Goal: Task Accomplishment & Management: Use online tool/utility

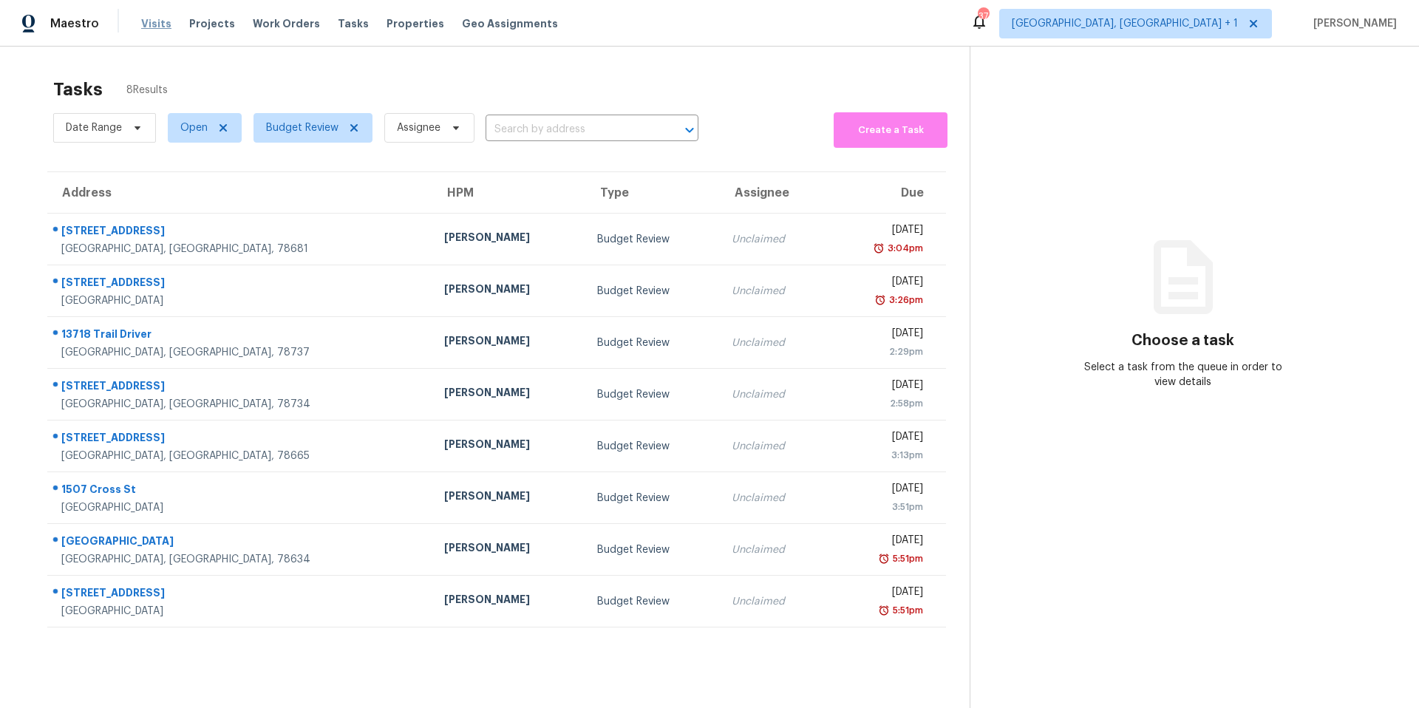
click at [151, 26] on span "Visits" at bounding box center [156, 23] width 30 height 15
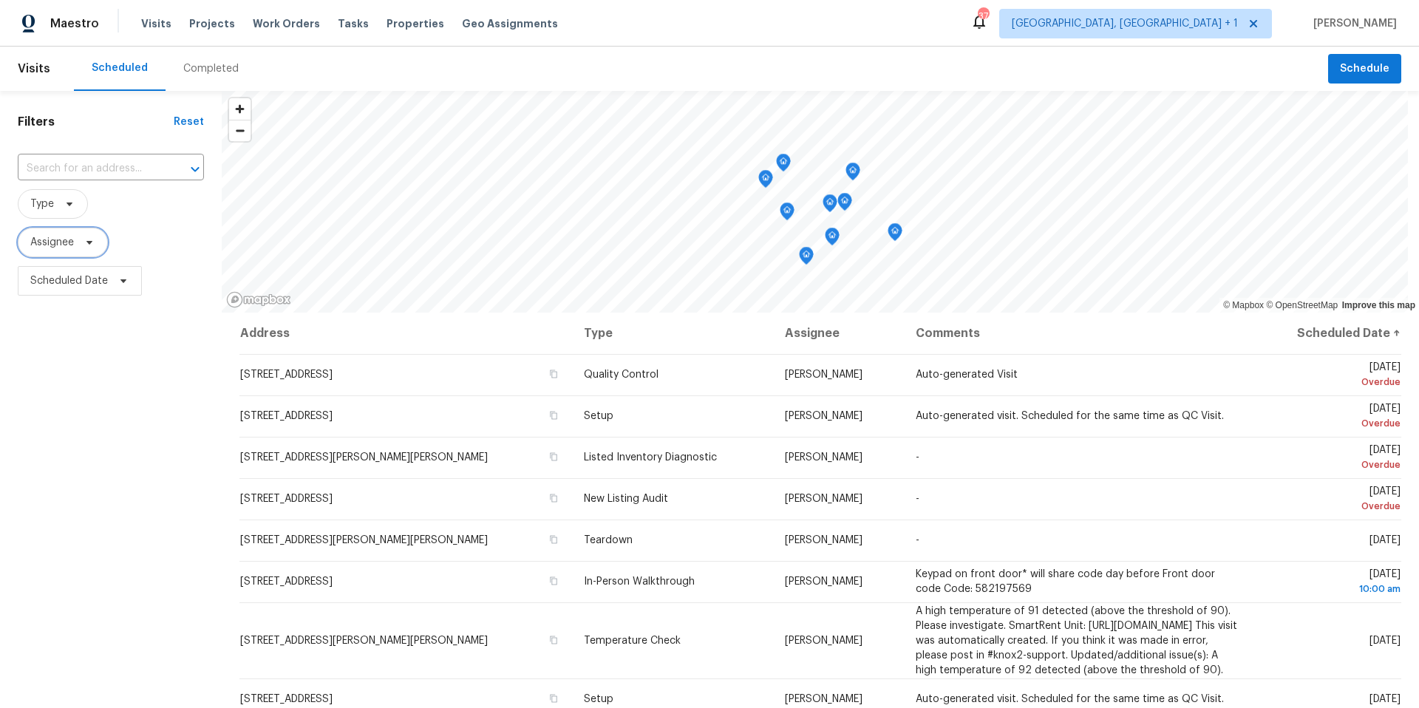
click at [85, 251] on span "Assignee" at bounding box center [63, 243] width 90 height 30
type input "[PERSON_NAME]"
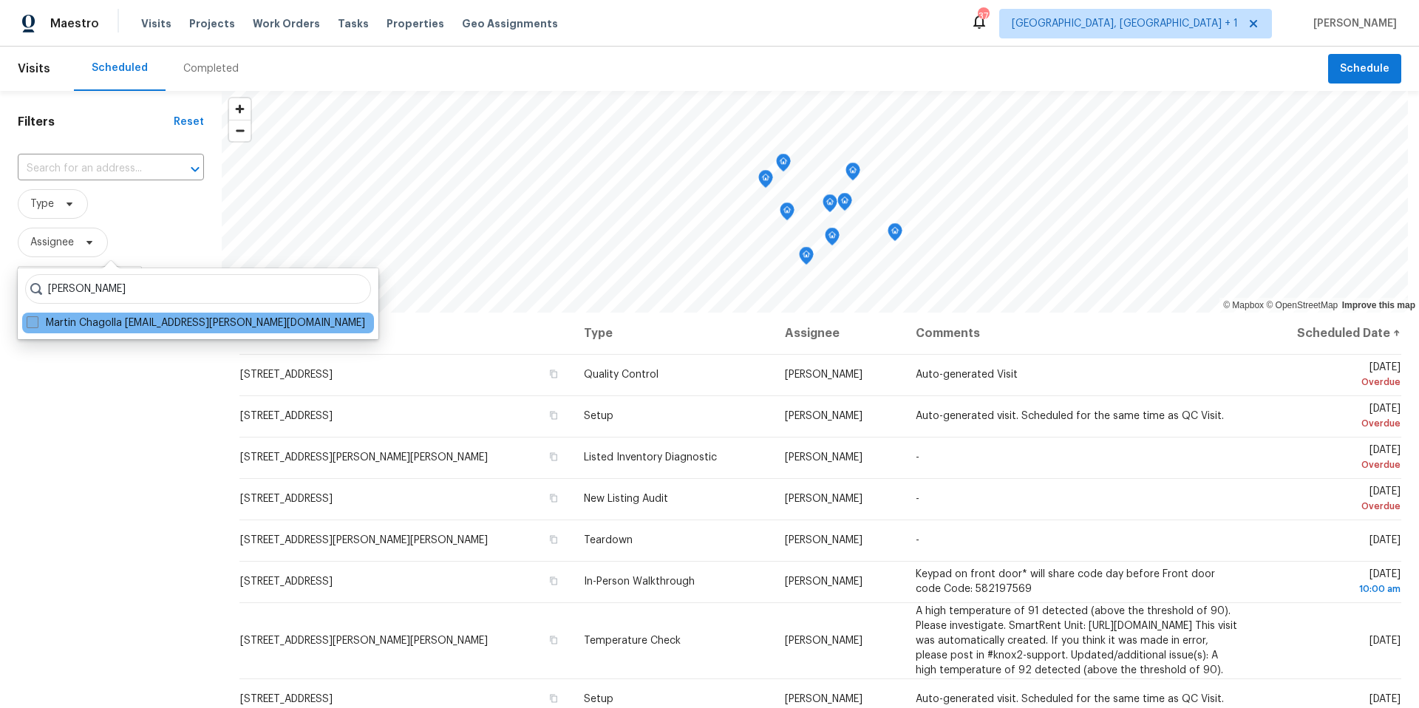
click at [38, 321] on span at bounding box center [33, 322] width 12 height 12
click at [36, 321] on input "Martin Chagolla [EMAIL_ADDRESS][PERSON_NAME][DOMAIN_NAME]" at bounding box center [32, 321] width 10 height 10
checkbox input "true"
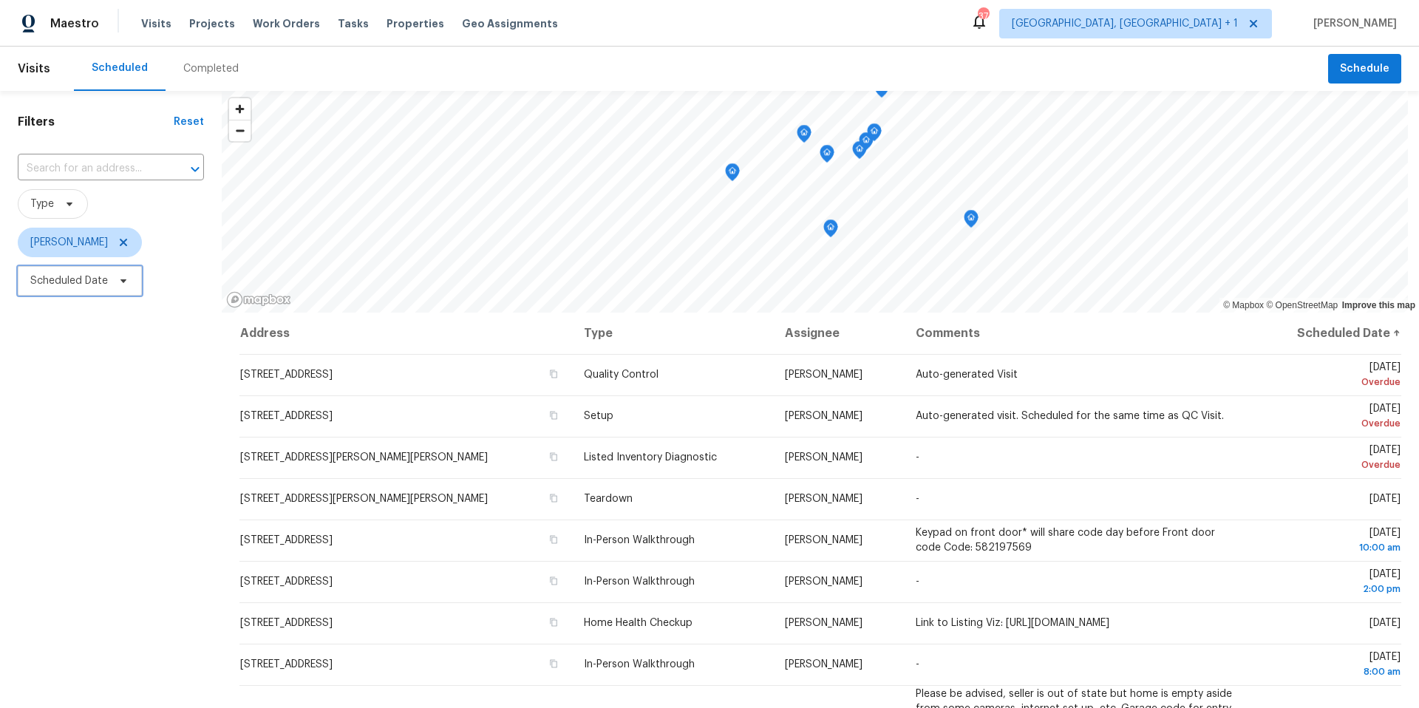
click at [121, 282] on icon at bounding box center [124, 281] width 12 height 12
click at [109, 322] on input "text" at bounding box center [100, 331] width 146 height 30
select select "8"
select select "2025"
select select "9"
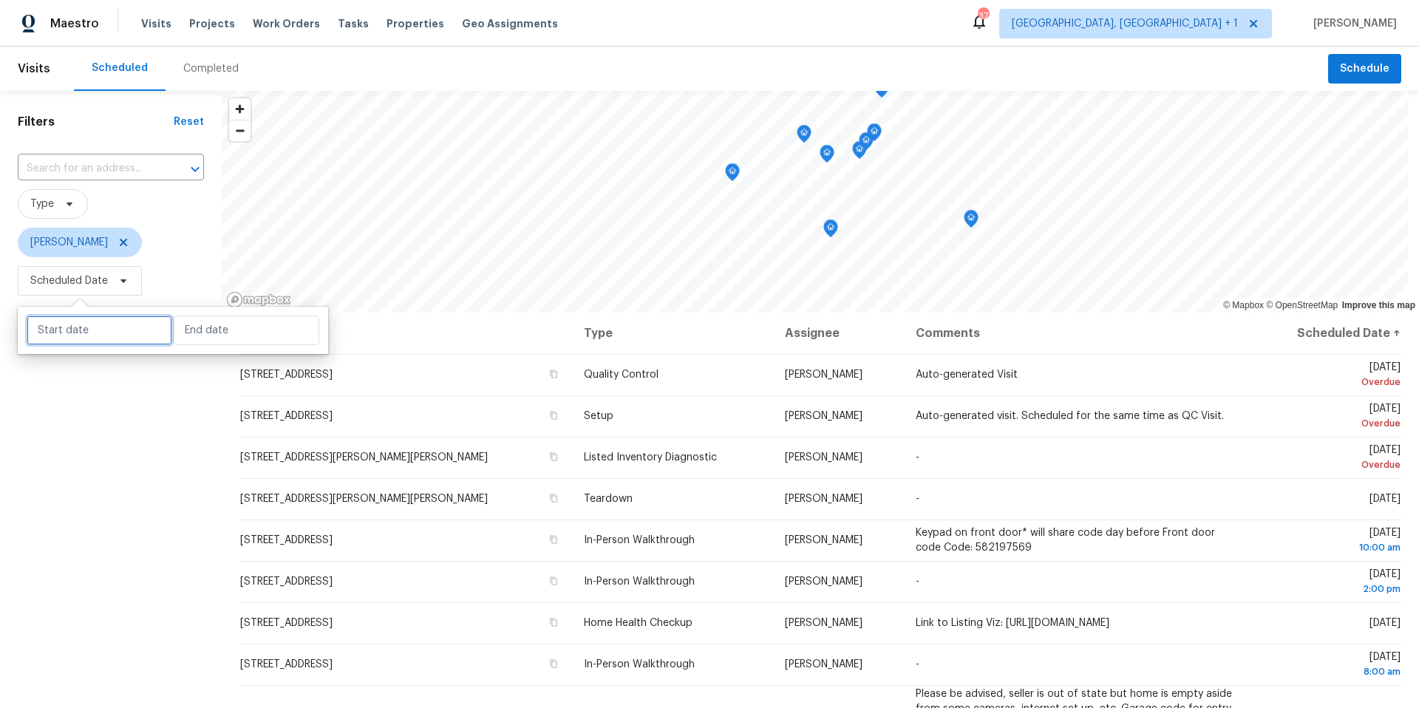
select select "2025"
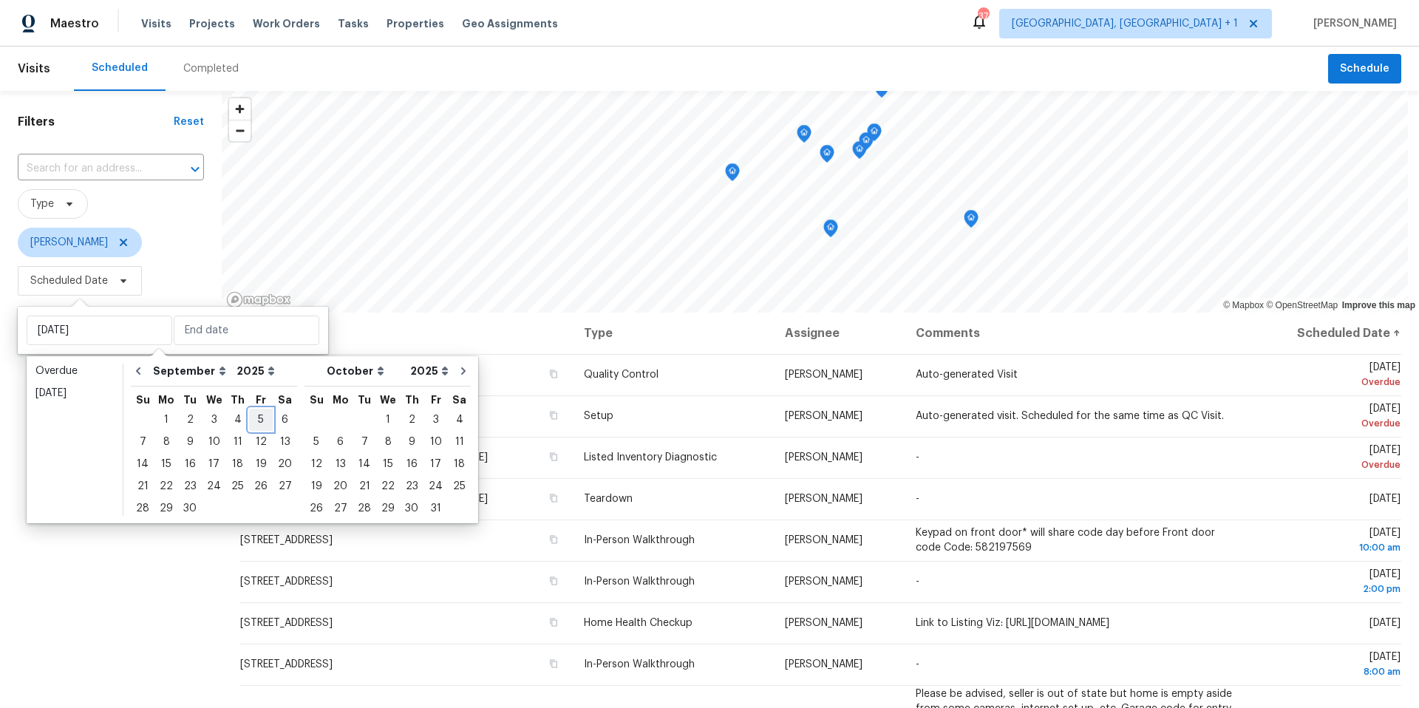
click at [249, 416] on div "5" at bounding box center [261, 420] width 24 height 21
type input "[DATE]"
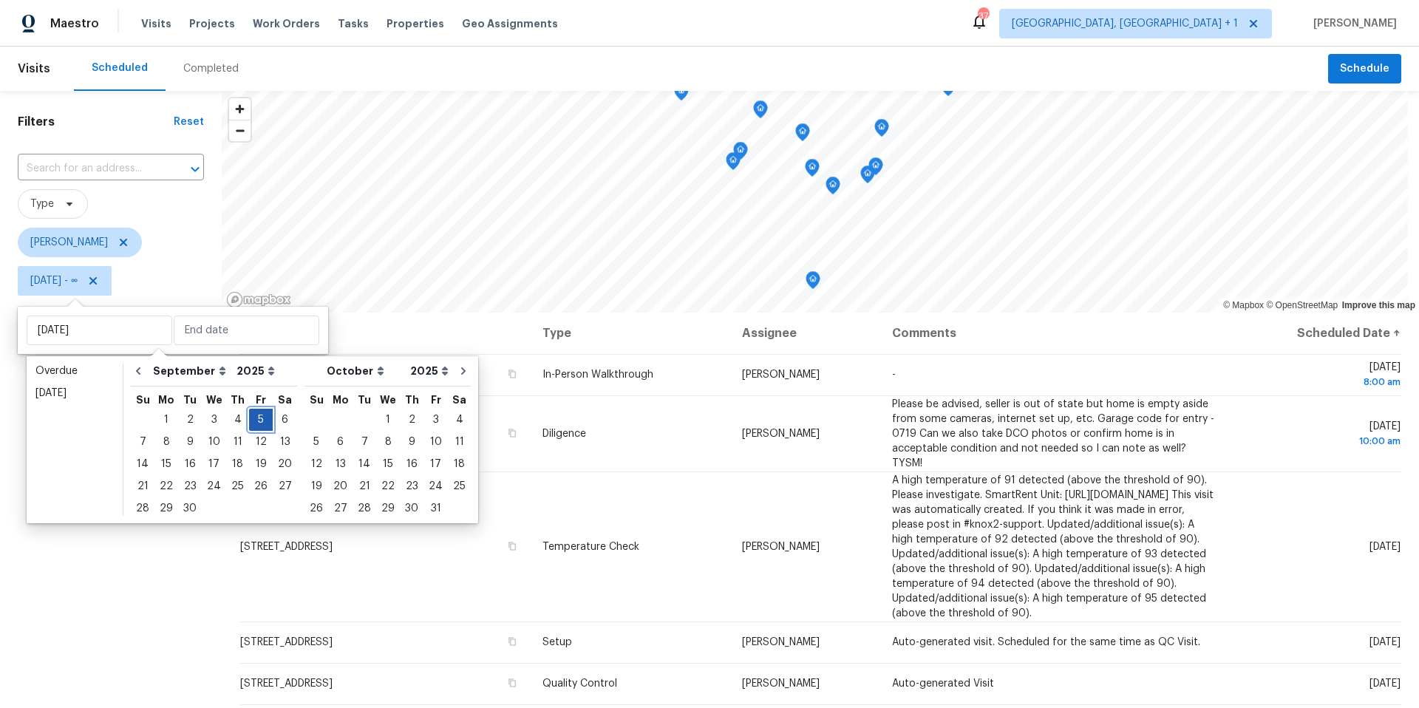
click at [249, 416] on div "5" at bounding box center [261, 420] width 24 height 21
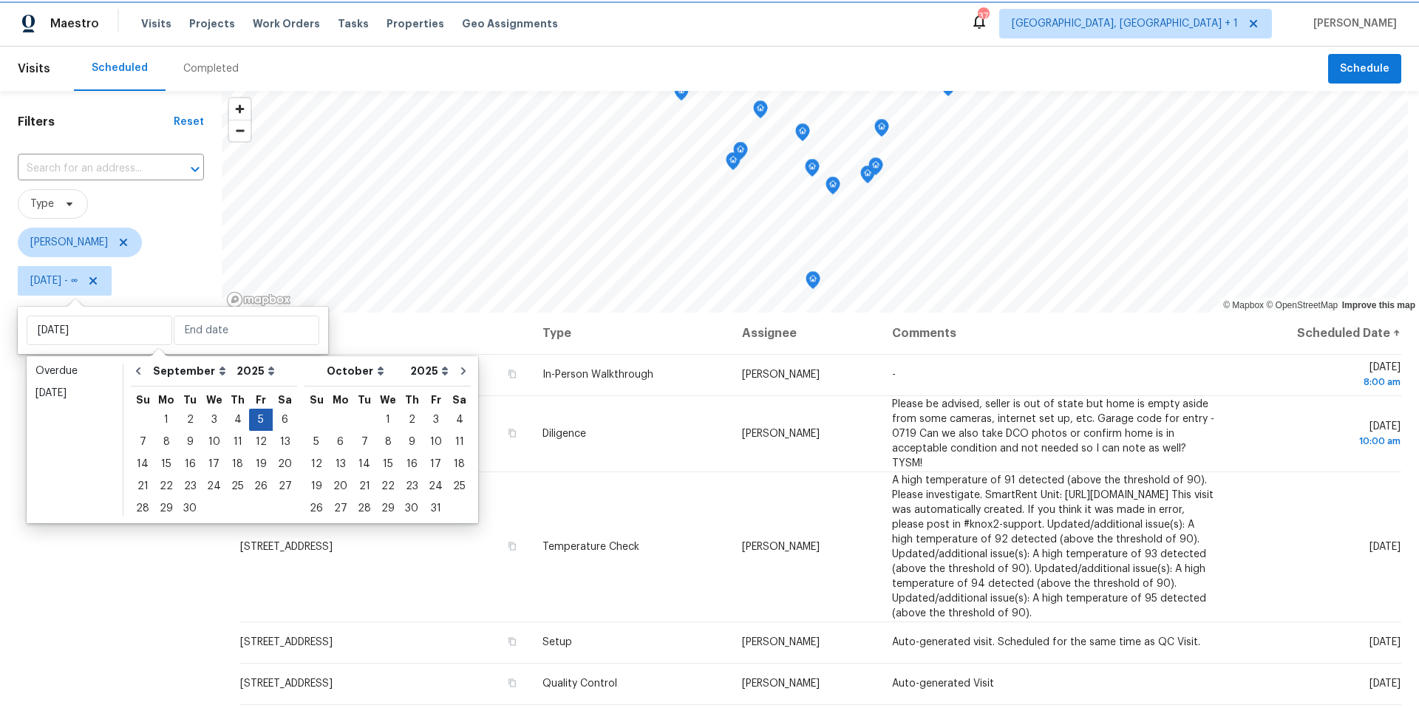
type input "[DATE]"
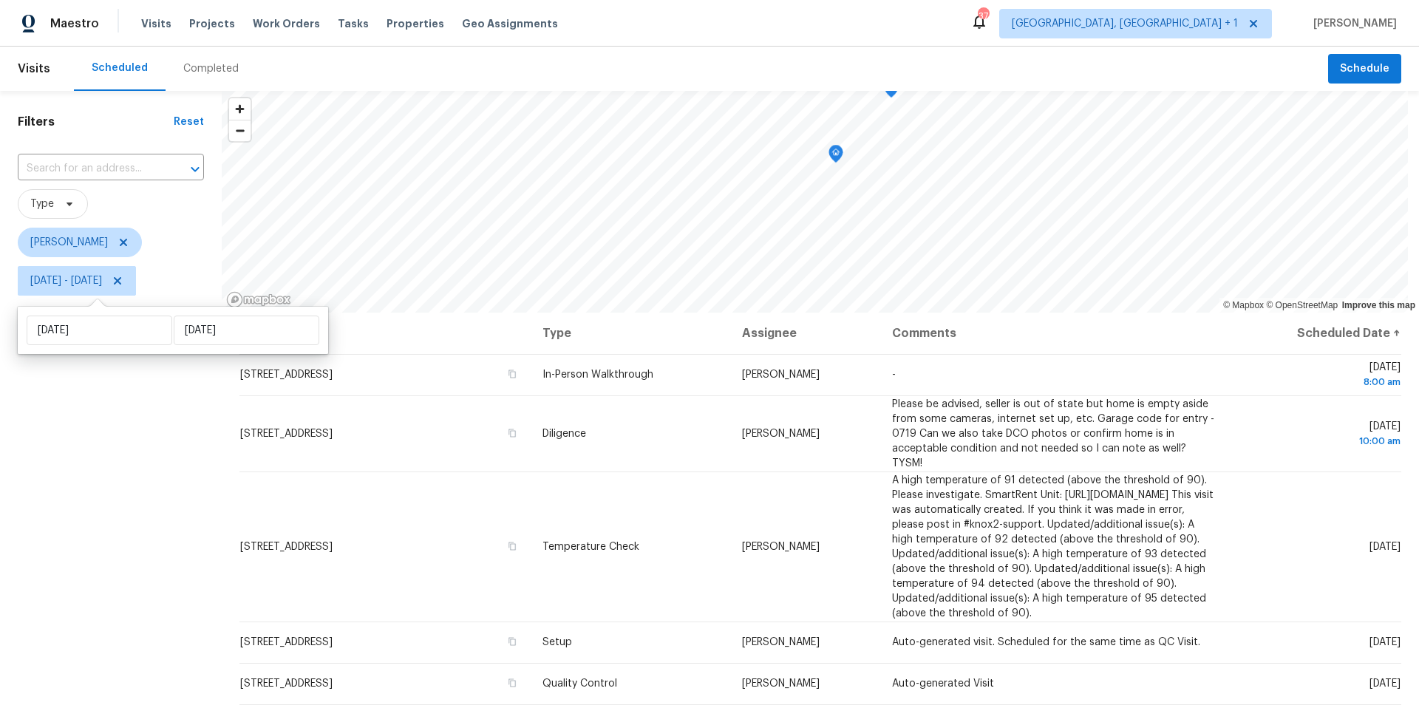
click at [91, 446] on div "Filters Reset ​ Type [PERSON_NAME] [DATE] - [DATE]" at bounding box center [111, 485] width 222 height 788
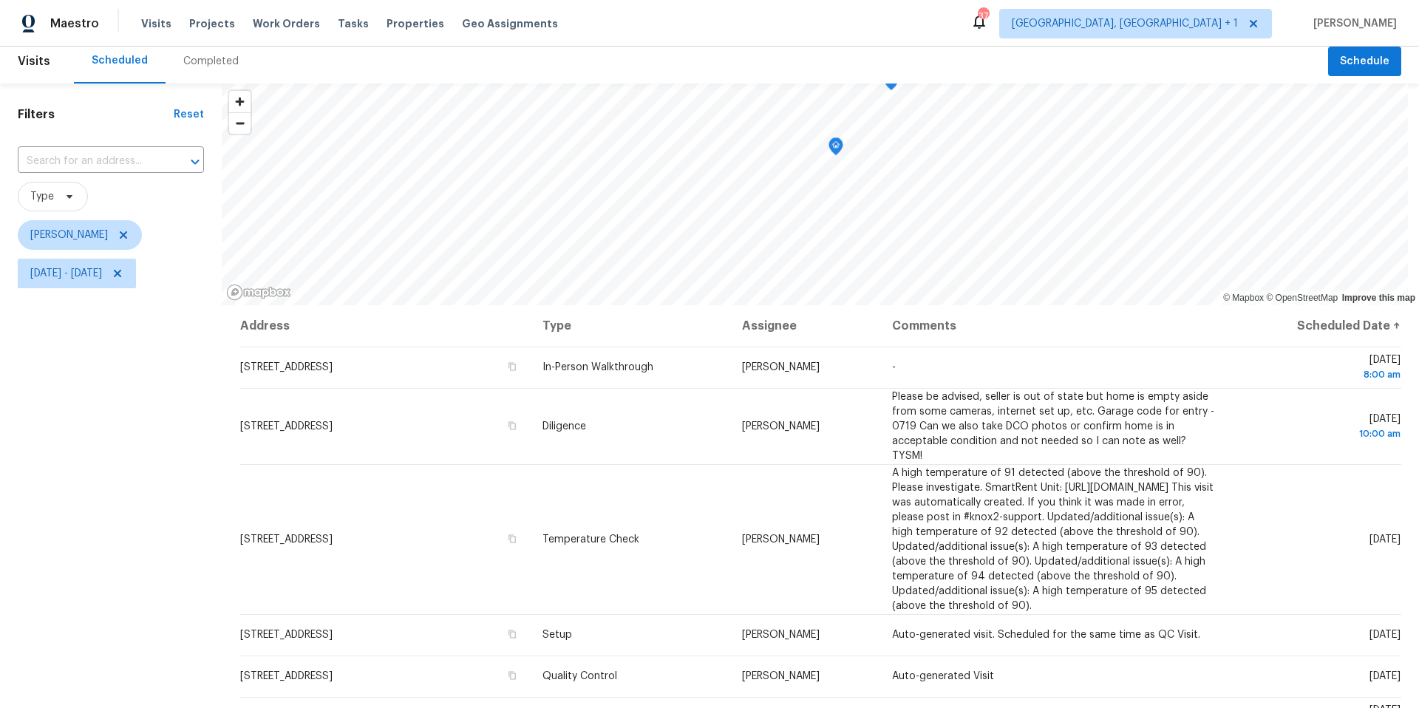
scroll to position [8, 0]
click at [757, 119] on icon "Map marker" at bounding box center [756, 118] width 4 height 4
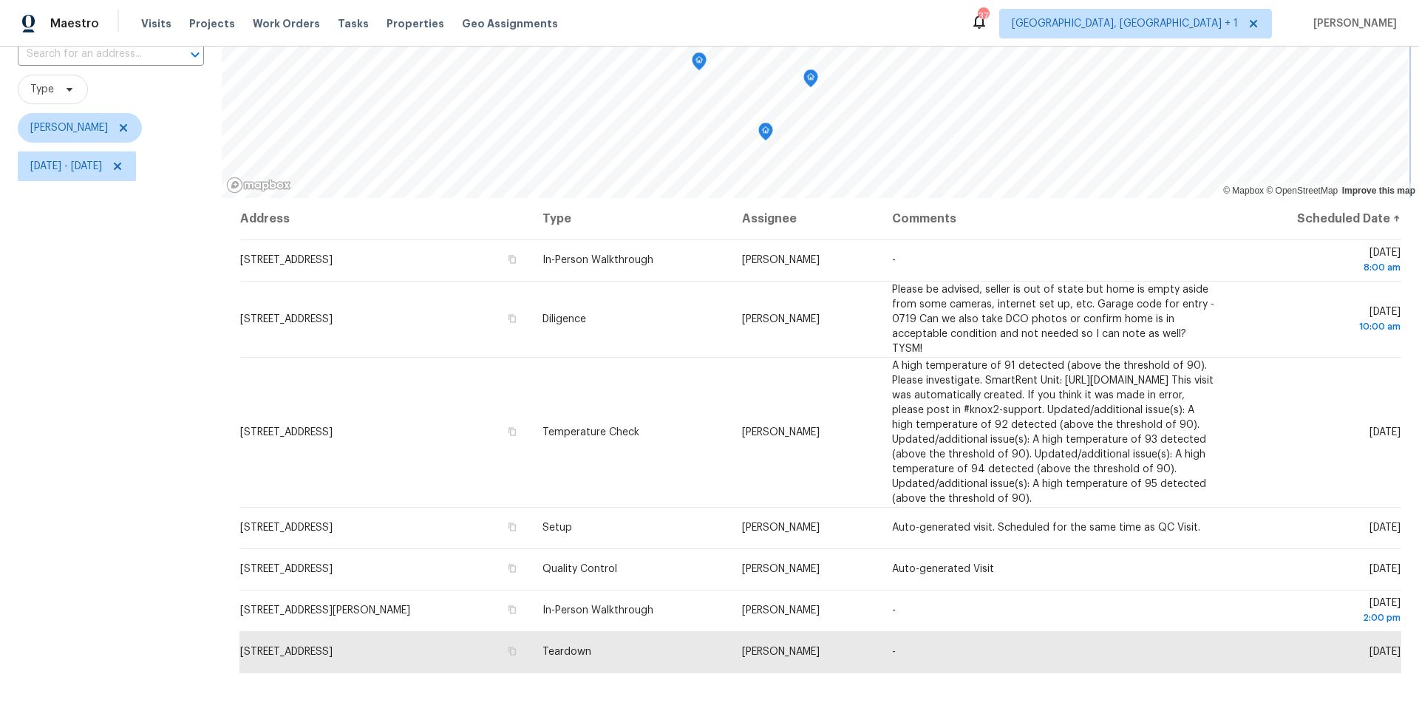
scroll to position [117, 0]
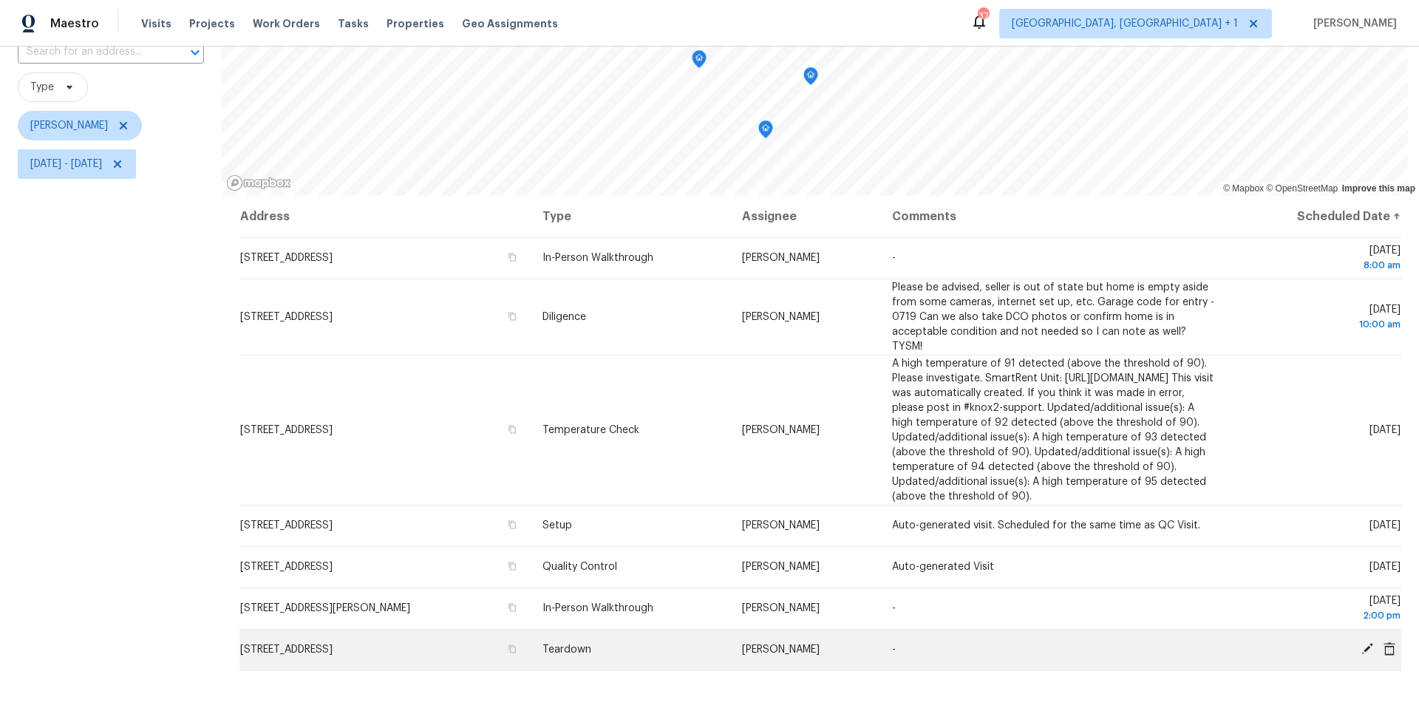
click at [1064, 446] on icon at bounding box center [1367, 648] width 13 height 13
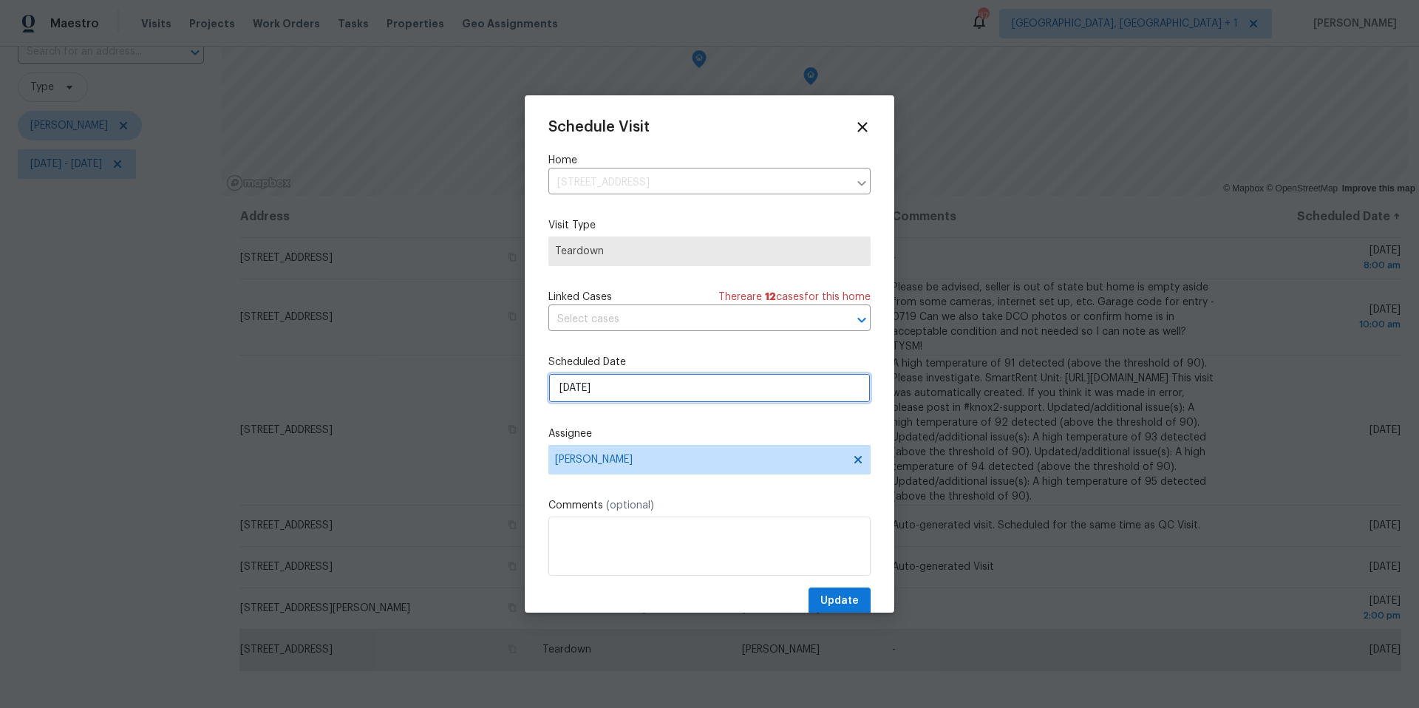
click at [671, 385] on input "[DATE]" at bounding box center [710, 388] width 322 height 30
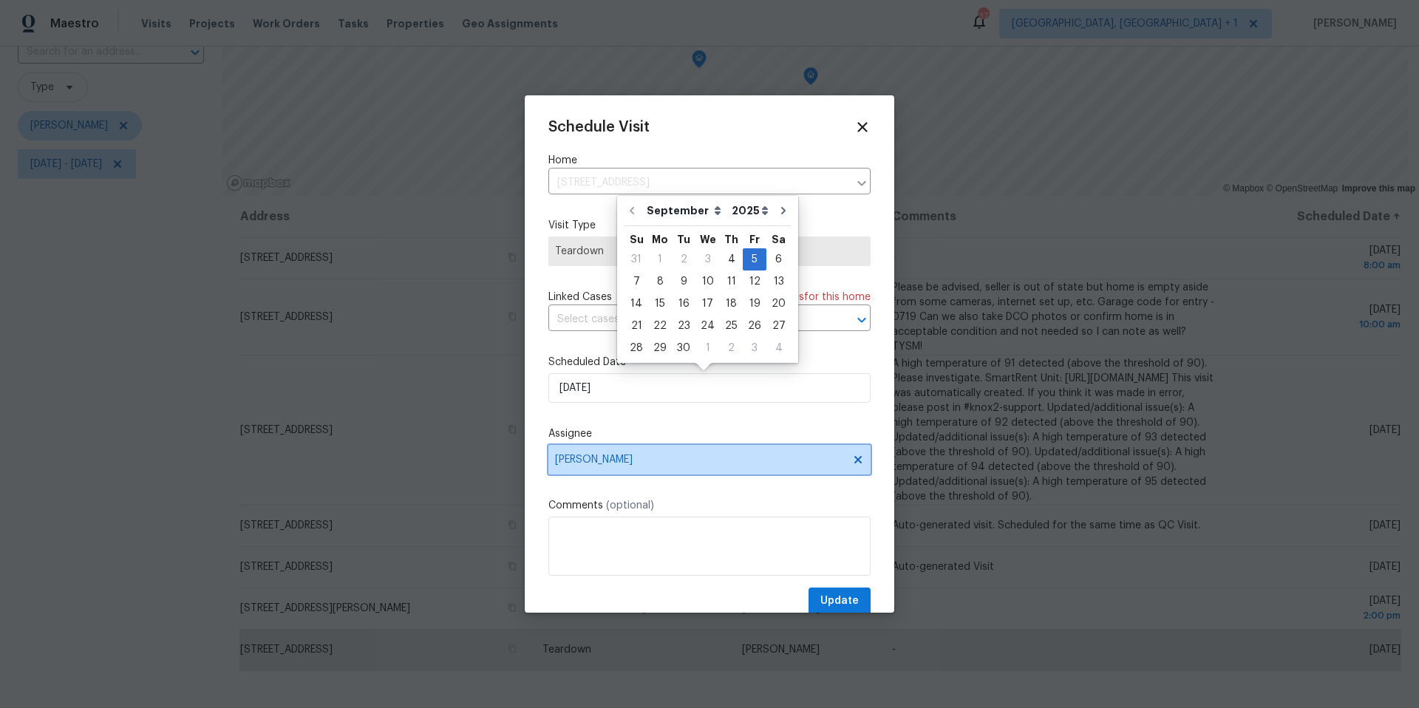
click at [636, 446] on span "[PERSON_NAME]" at bounding box center [700, 460] width 290 height 12
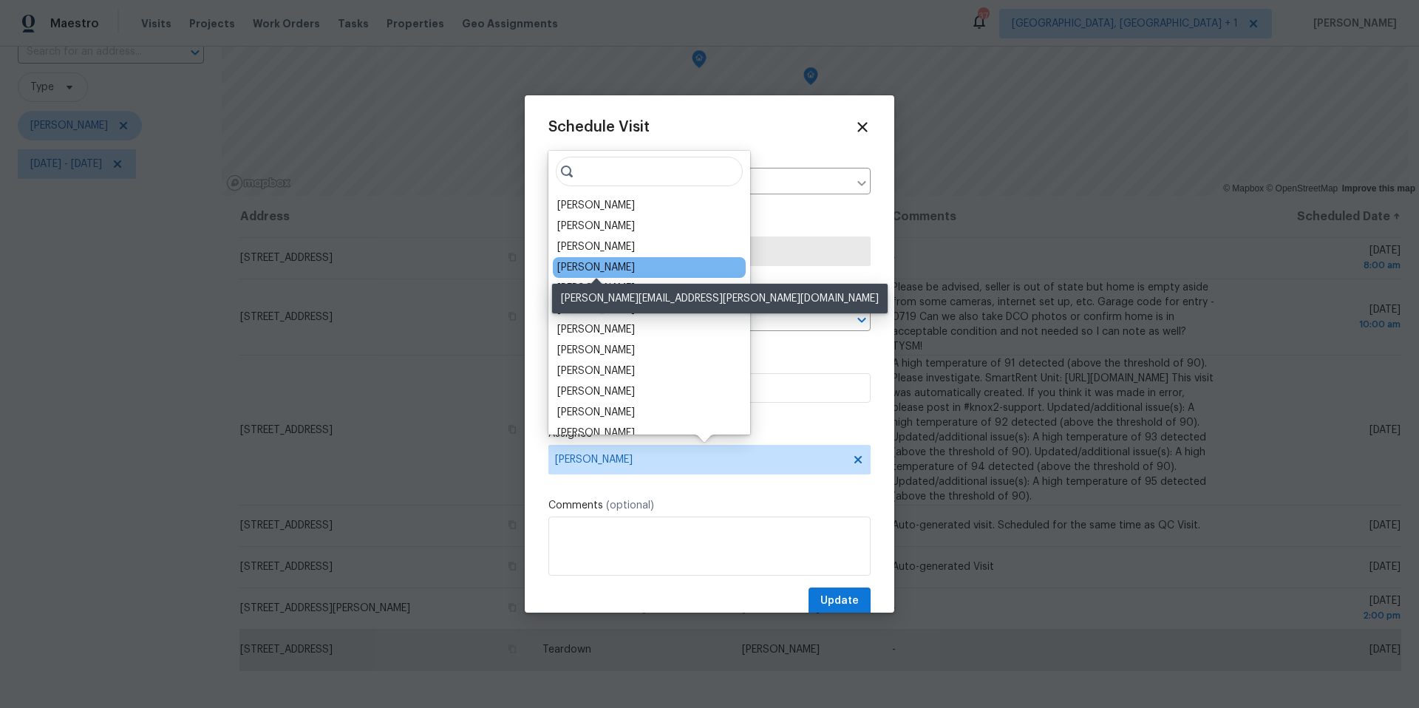
click at [595, 262] on div "[PERSON_NAME]" at bounding box center [596, 267] width 78 height 15
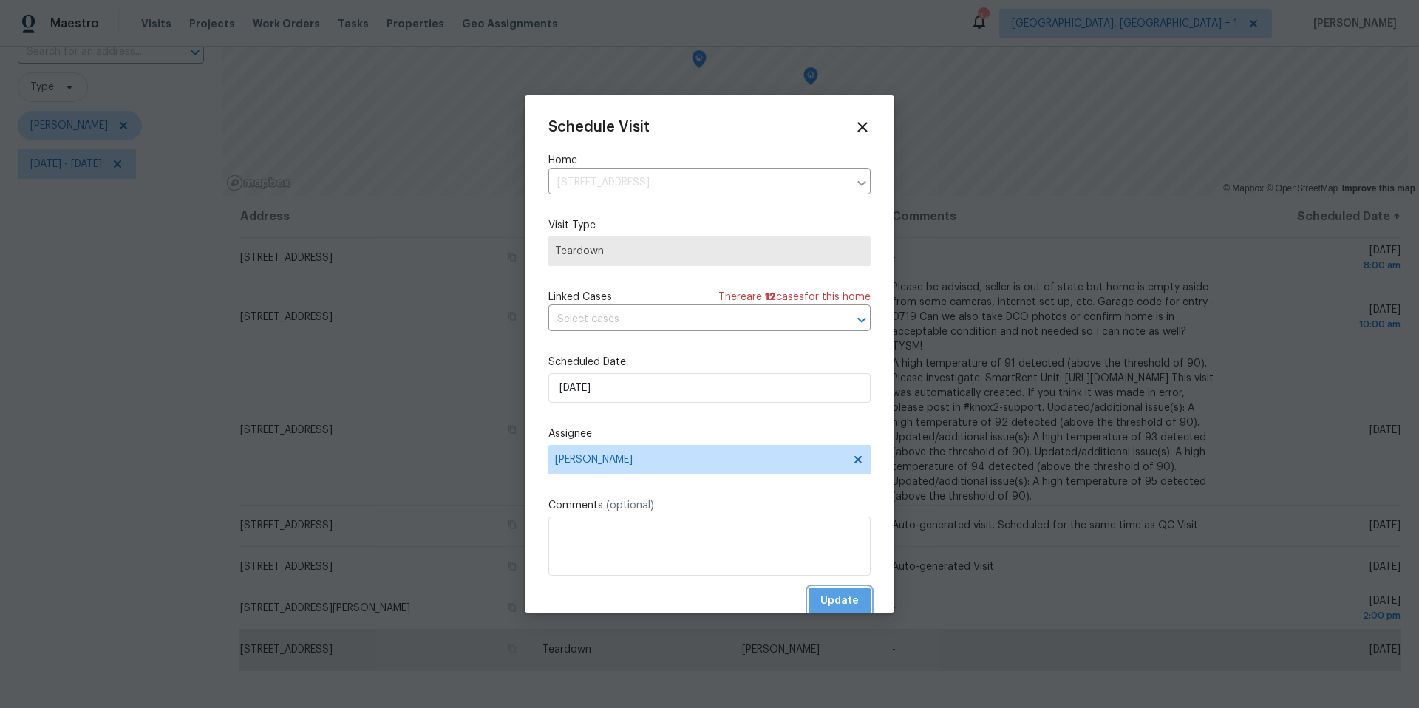
click at [827, 446] on span "Update" at bounding box center [840, 601] width 38 height 18
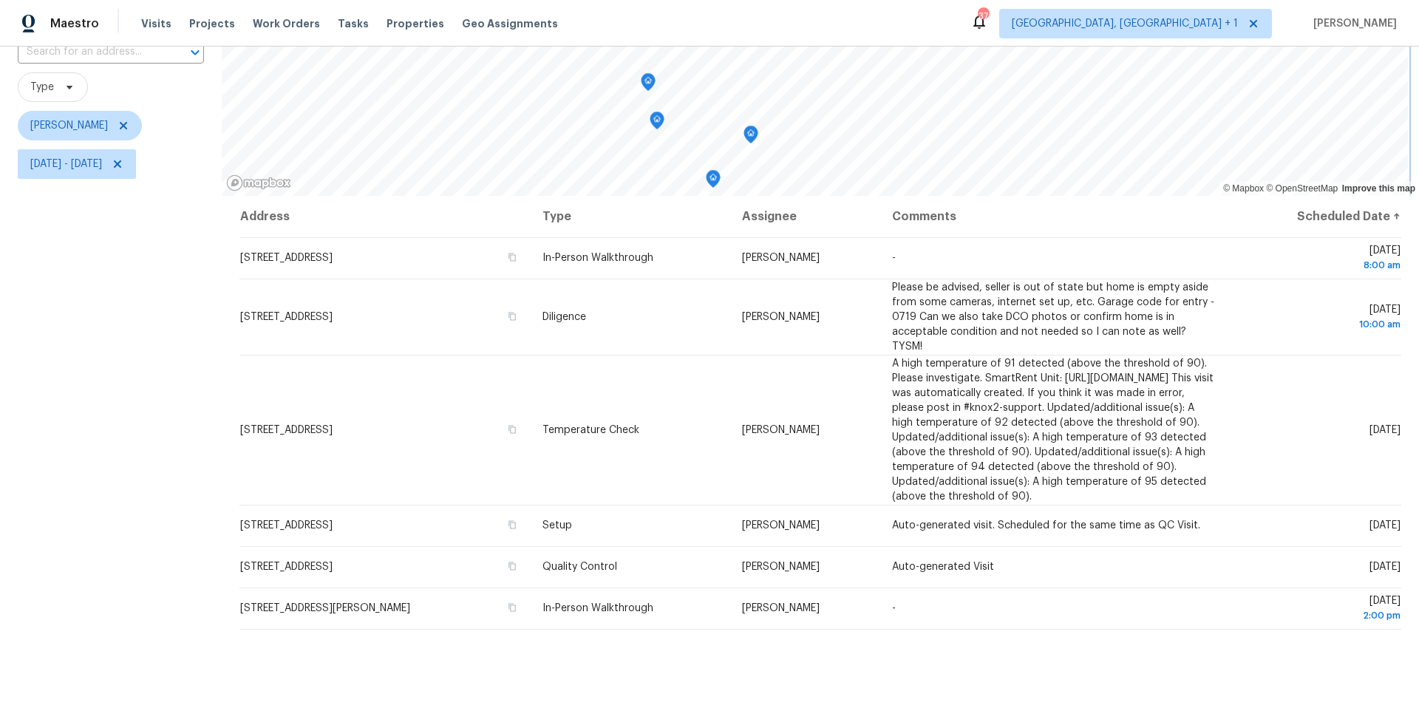
click at [647, 84] on icon "Map marker" at bounding box center [648, 82] width 13 height 17
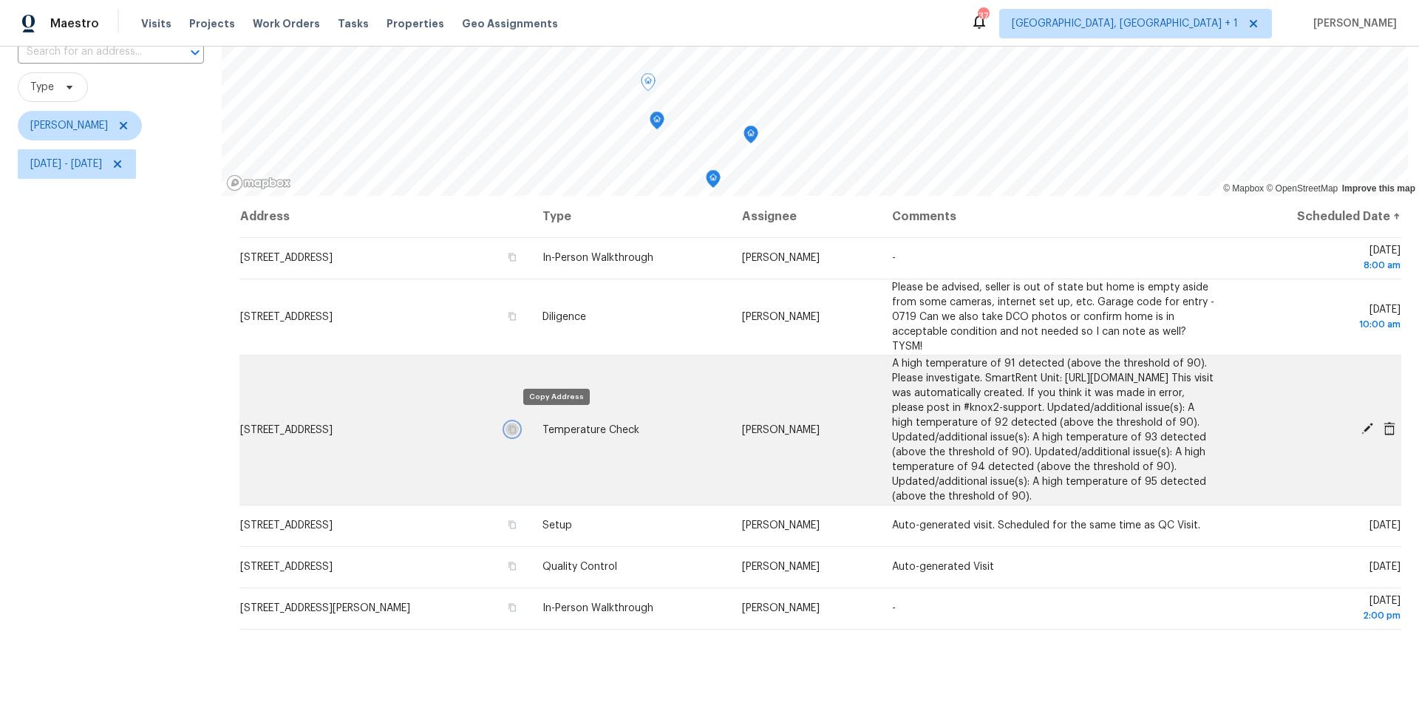
click at [516, 425] on icon "button" at bounding box center [512, 429] width 7 height 8
click at [1064, 422] on icon at bounding box center [1367, 428] width 13 height 13
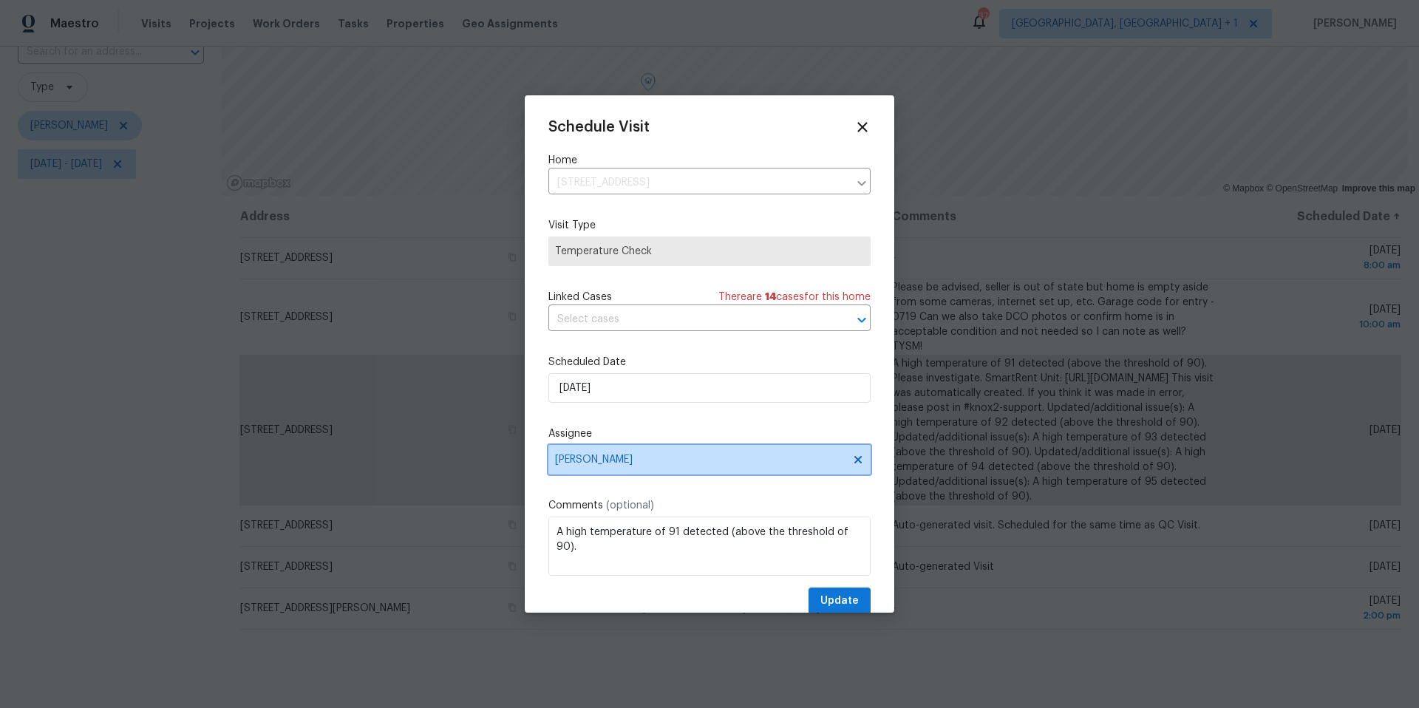
click at [688, 446] on span "[PERSON_NAME]" at bounding box center [700, 460] width 290 height 12
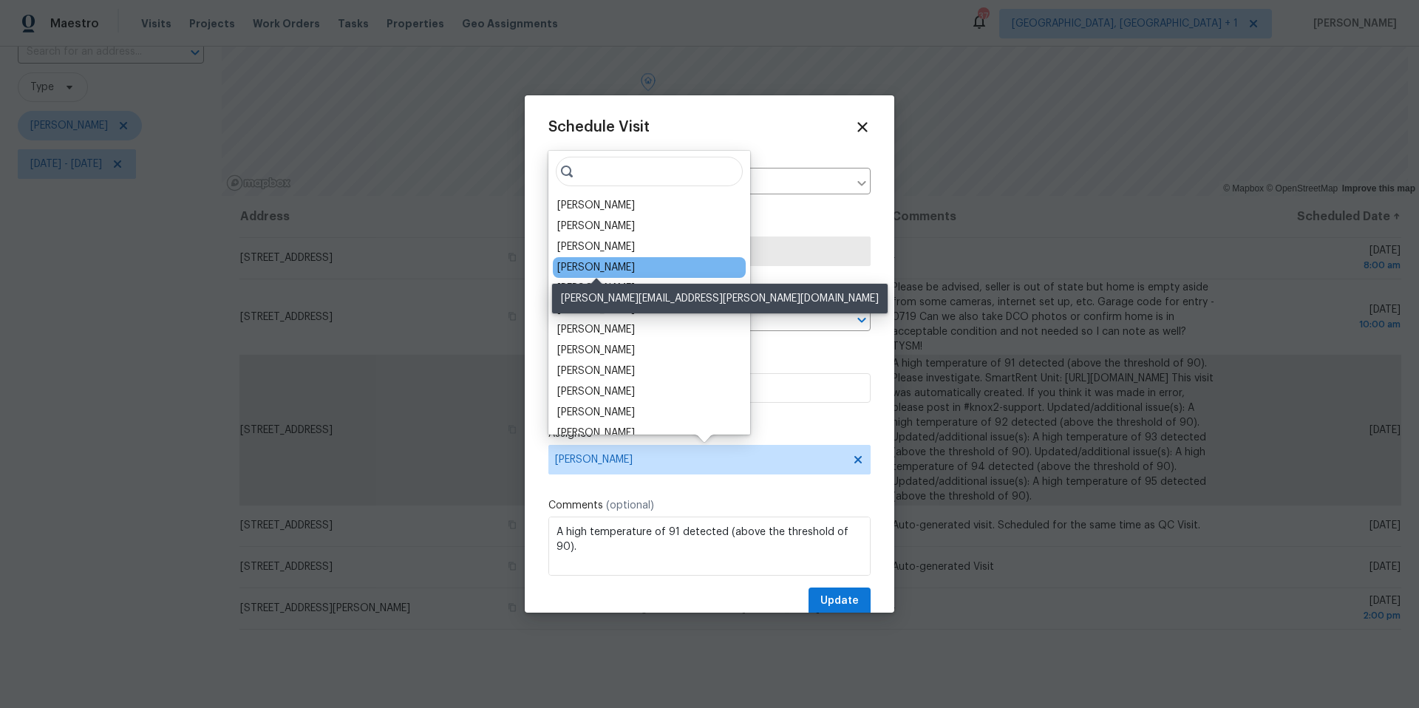
click at [600, 267] on div "[PERSON_NAME]" at bounding box center [596, 267] width 78 height 15
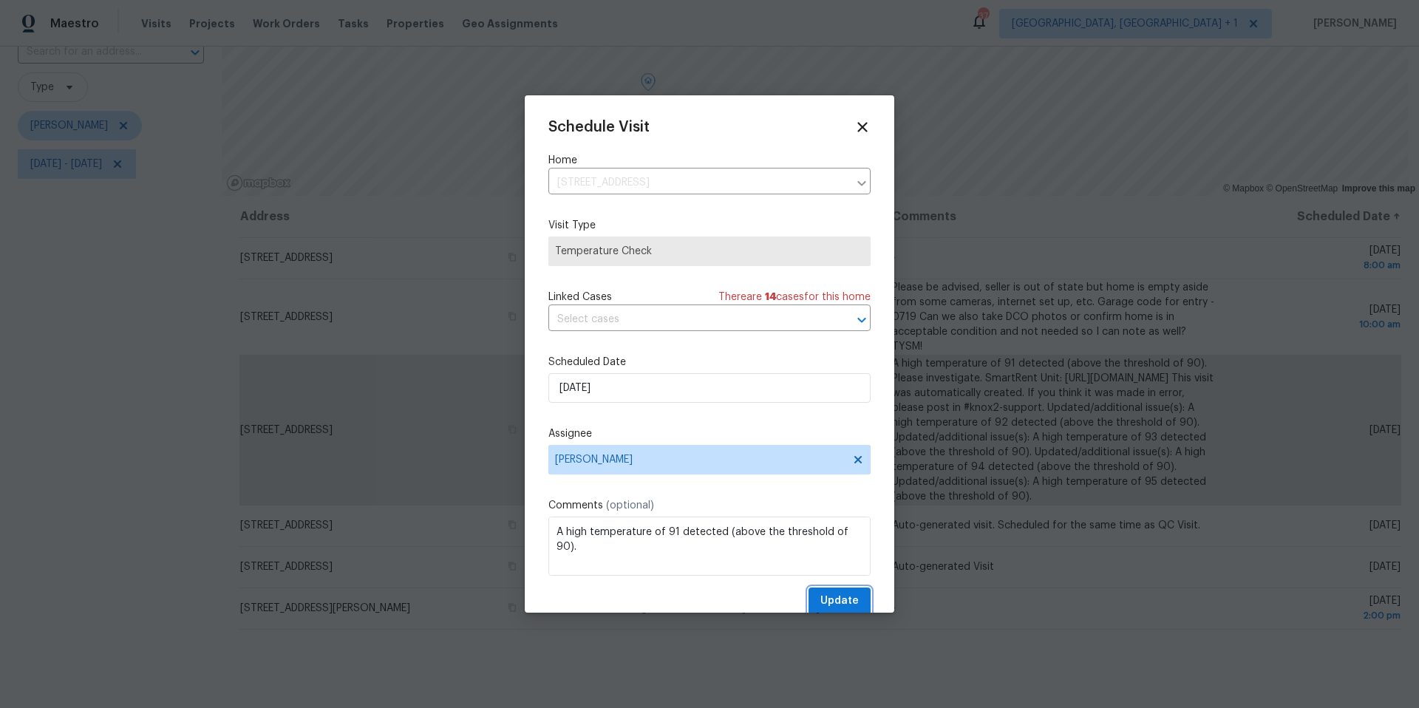
click at [821, 446] on span "Update" at bounding box center [840, 601] width 38 height 18
